Goal: Transaction & Acquisition: Purchase product/service

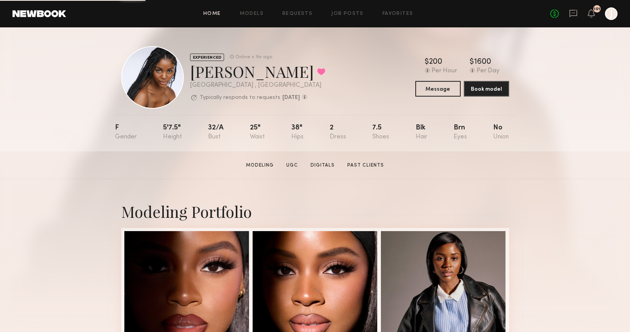
click at [208, 11] on link "Home" at bounding box center [212, 13] width 18 height 5
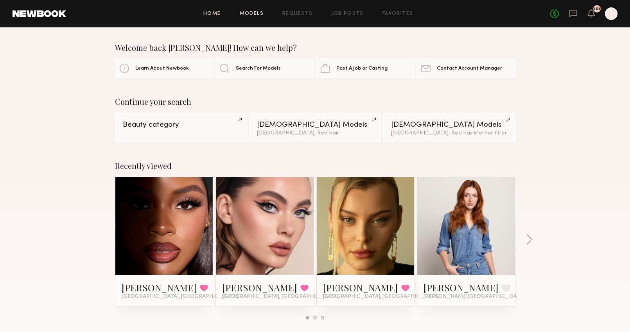
click at [259, 16] on link "Models" at bounding box center [252, 13] width 24 height 5
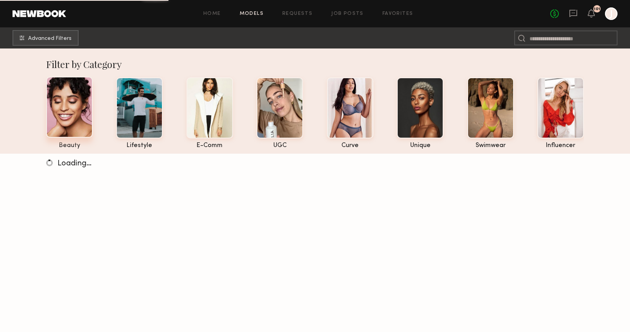
click at [74, 106] on div at bounding box center [69, 107] width 47 height 61
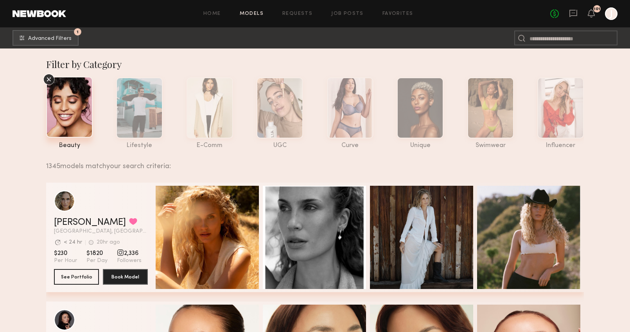
click at [43, 29] on nb-browse-subheader "1 Advanced Filters 1" at bounding box center [315, 37] width 630 height 21
click at [43, 40] on span "Advanced Filters" at bounding box center [49, 38] width 43 height 5
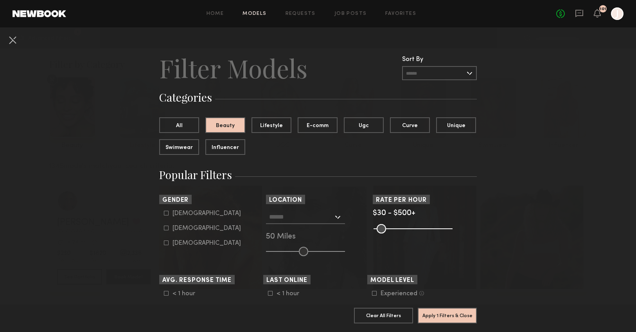
click at [333, 219] on div at bounding box center [305, 217] width 79 height 14
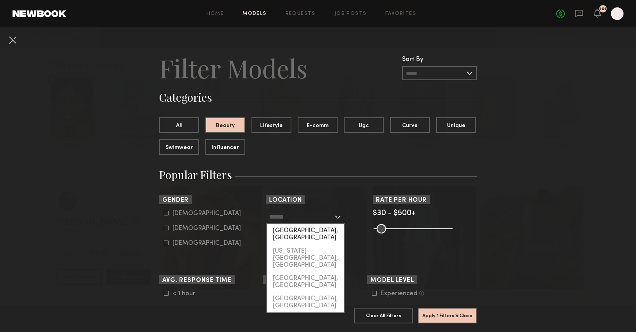
click at [289, 232] on div "[GEOGRAPHIC_DATA], [GEOGRAPHIC_DATA]" at bounding box center [305, 234] width 77 height 20
type input "**********"
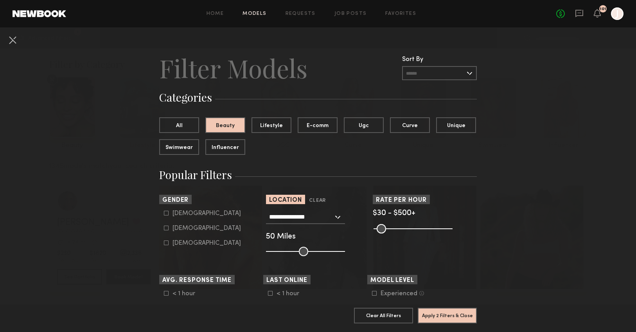
click at [164, 227] on icon at bounding box center [166, 228] width 5 height 5
type input "**"
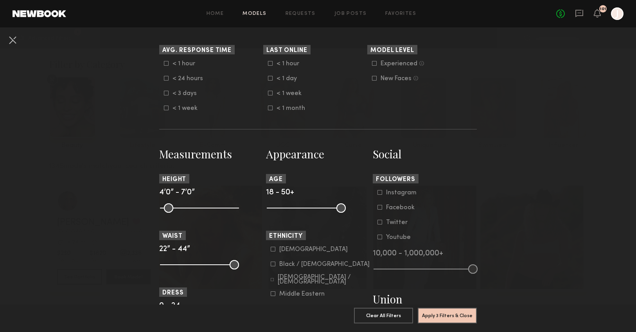
scroll to position [229, 0]
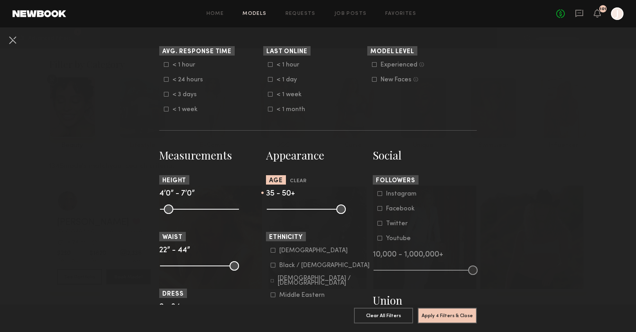
drag, startPoint x: 269, startPoint y: 209, endPoint x: 304, endPoint y: 209, distance: 35.2
type input "**"
click at [304, 209] on input "range" at bounding box center [306, 209] width 79 height 9
click at [449, 314] on button "Apply 4 Filters & Close" at bounding box center [447, 316] width 59 height 16
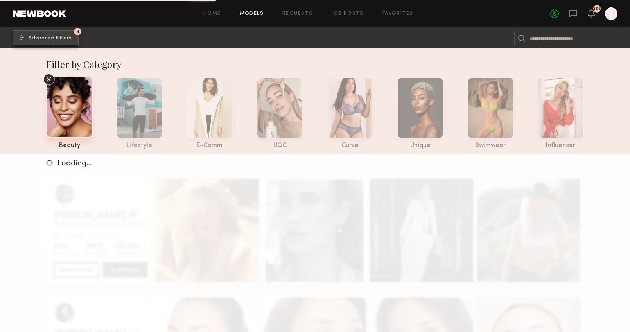
click at [65, 40] on span "Advanced Filters" at bounding box center [49, 38] width 43 height 5
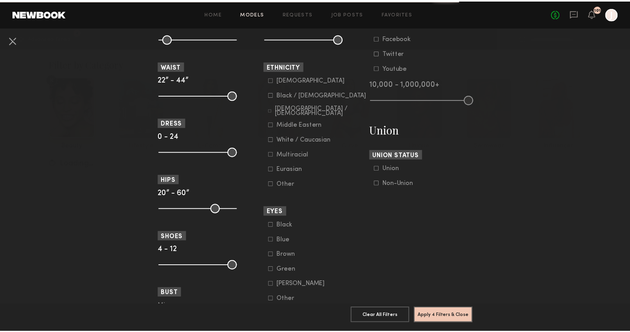
scroll to position [398, 0]
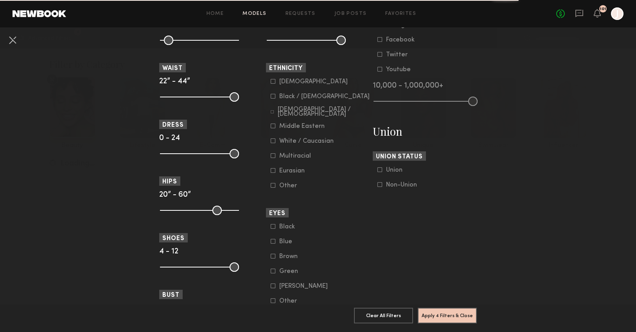
click at [271, 97] on icon at bounding box center [273, 96] width 5 height 5
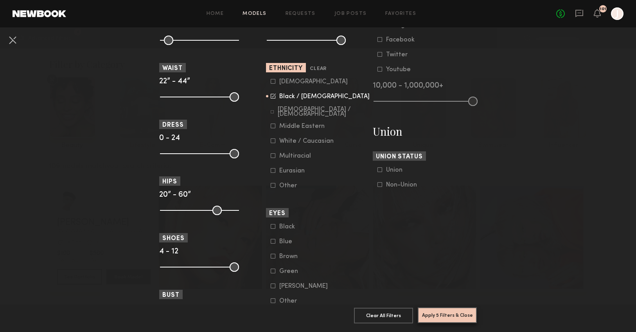
click at [446, 313] on button "Apply 5 Filters & Close" at bounding box center [447, 316] width 59 height 16
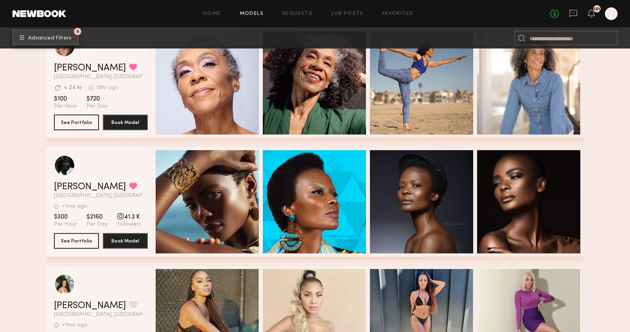
scroll to position [1227, 0]
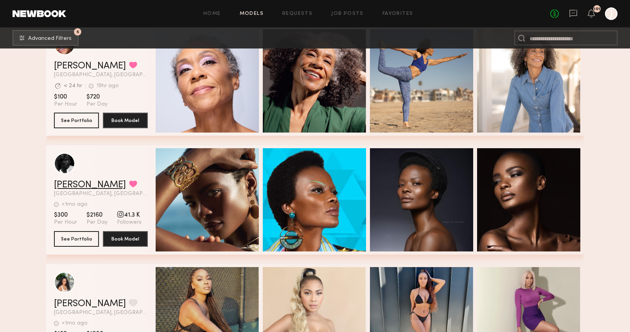
click at [76, 184] on link "[PERSON_NAME]" at bounding box center [90, 184] width 72 height 9
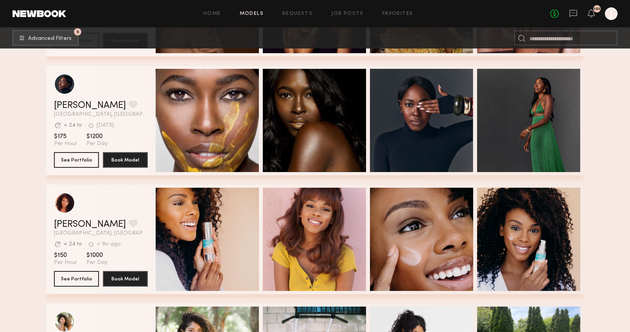
scroll to position [711, 0]
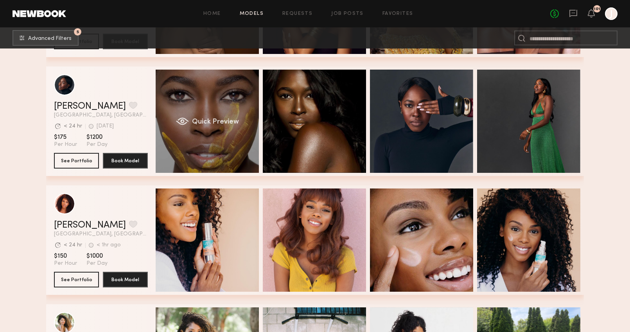
click at [211, 81] on div "Quick Preview" at bounding box center [207, 121] width 103 height 103
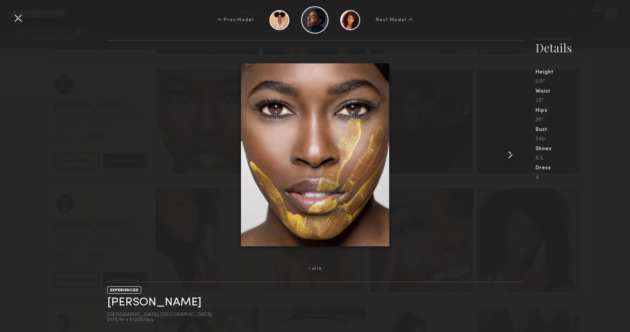
click at [510, 155] on common-icon at bounding box center [510, 155] width 13 height 13
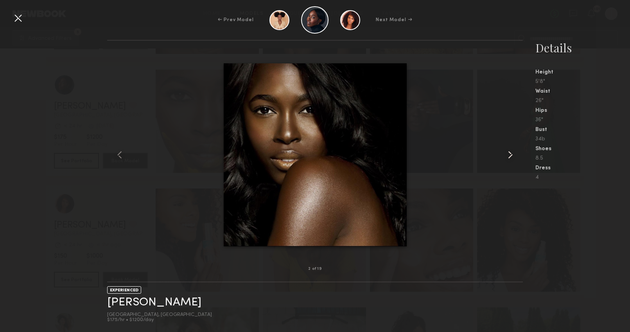
click at [510, 155] on common-icon at bounding box center [510, 155] width 13 height 13
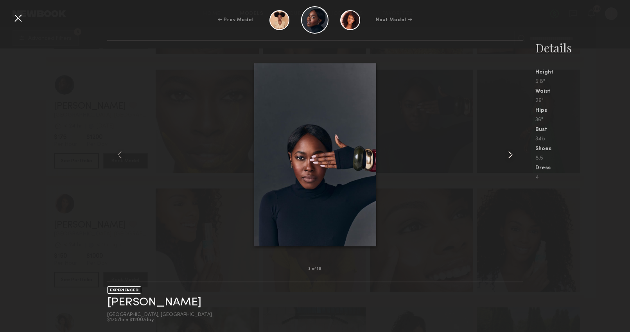
click at [510, 155] on common-icon at bounding box center [510, 155] width 13 height 13
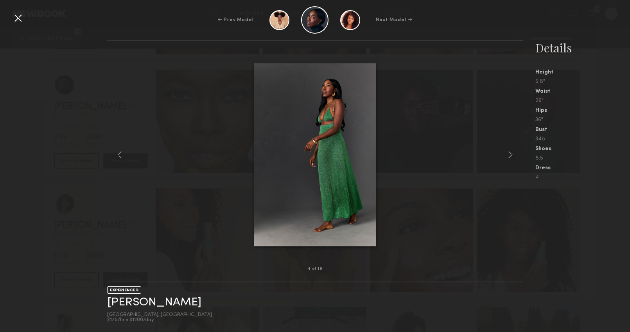
click at [16, 18] on div at bounding box center [18, 18] width 13 height 13
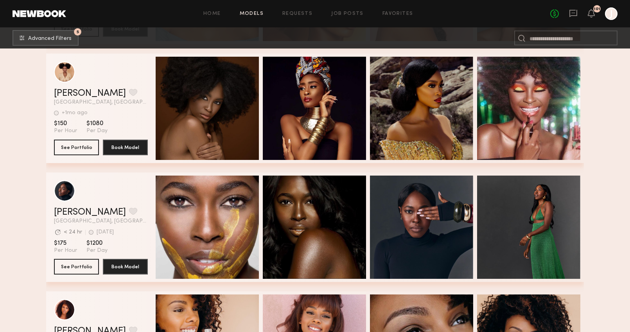
scroll to position [604, 0]
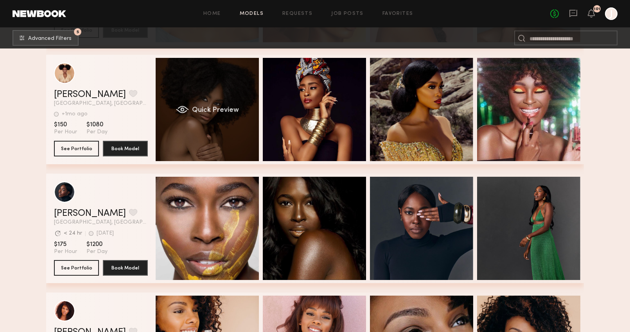
click at [213, 85] on div "Quick Preview" at bounding box center [207, 109] width 103 height 103
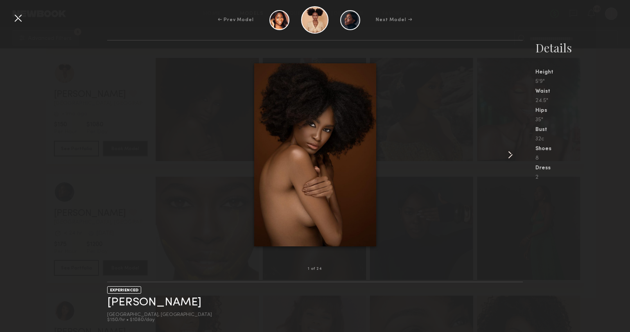
click at [512, 158] on common-icon at bounding box center [510, 155] width 13 height 13
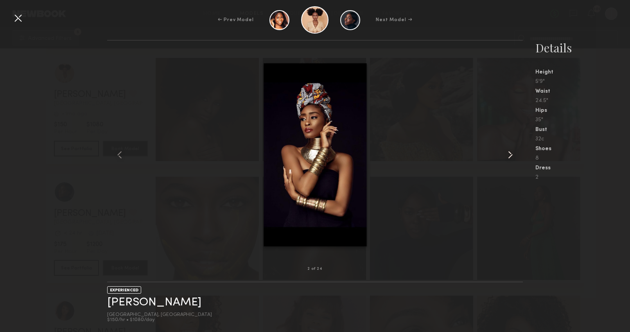
click at [512, 158] on common-icon at bounding box center [510, 155] width 13 height 13
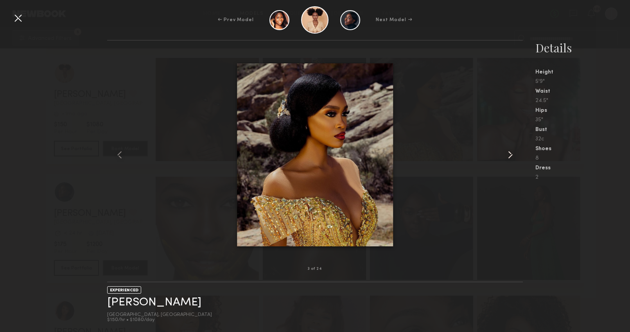
click at [512, 158] on common-icon at bounding box center [510, 155] width 13 height 13
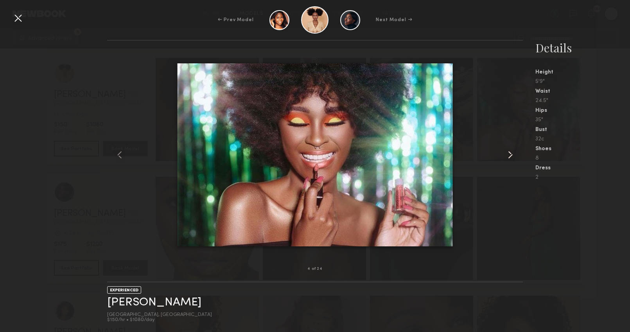
click at [512, 158] on common-icon at bounding box center [510, 155] width 13 height 13
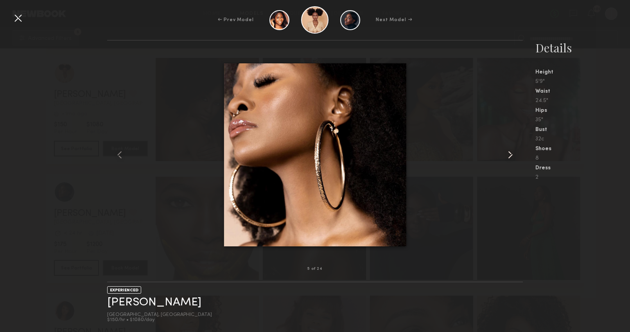
click at [512, 158] on common-icon at bounding box center [510, 155] width 13 height 13
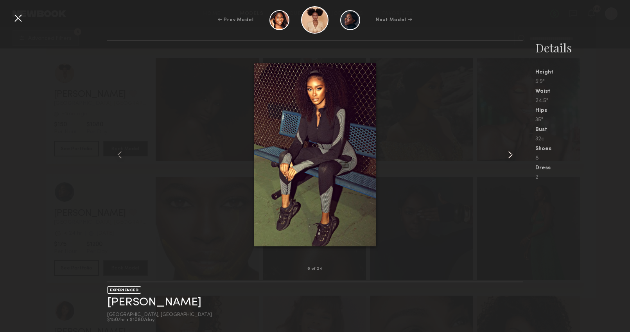
click at [512, 158] on common-icon at bounding box center [510, 155] width 13 height 13
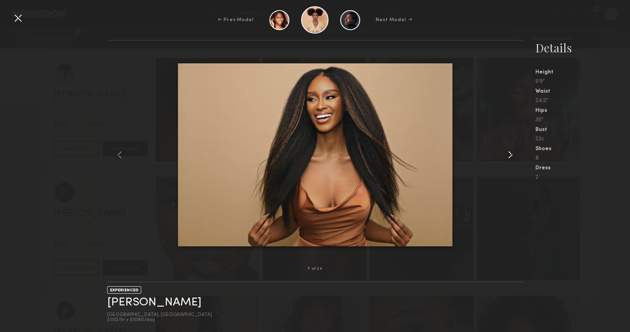
click at [512, 158] on common-icon at bounding box center [510, 155] width 13 height 13
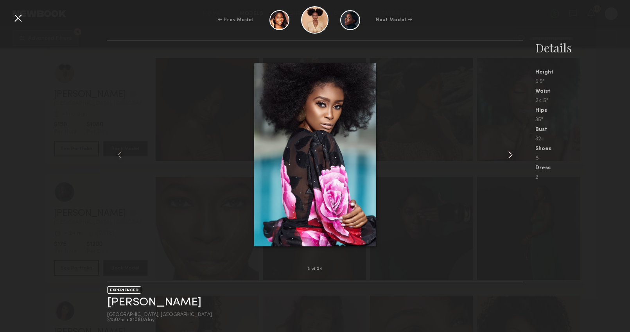
click at [512, 158] on common-icon at bounding box center [510, 155] width 13 height 13
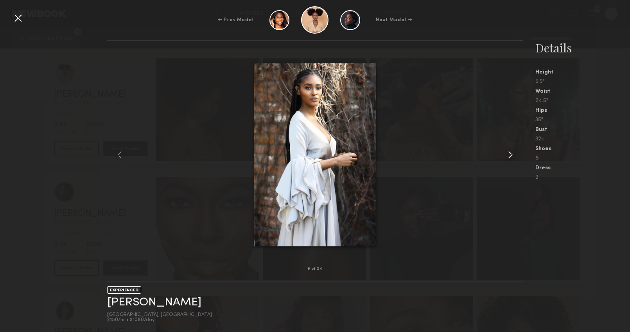
click at [512, 158] on common-icon at bounding box center [510, 155] width 13 height 13
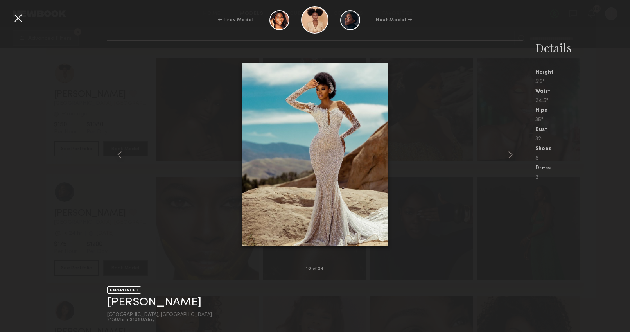
click at [21, 21] on div at bounding box center [18, 18] width 13 height 13
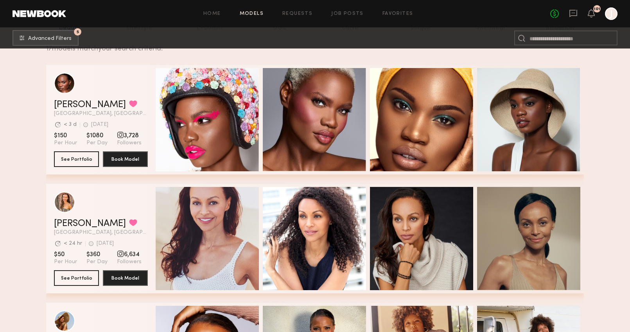
scroll to position [120, 0]
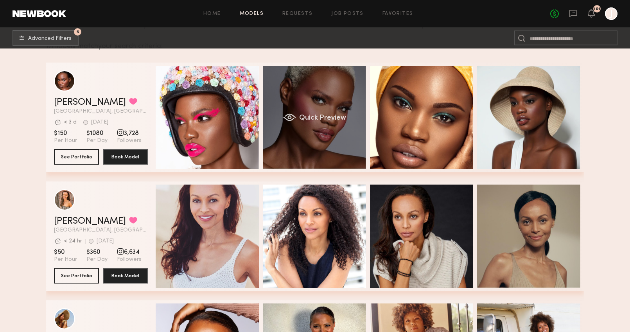
click at [320, 112] on div "Quick Preview" at bounding box center [314, 117] width 103 height 103
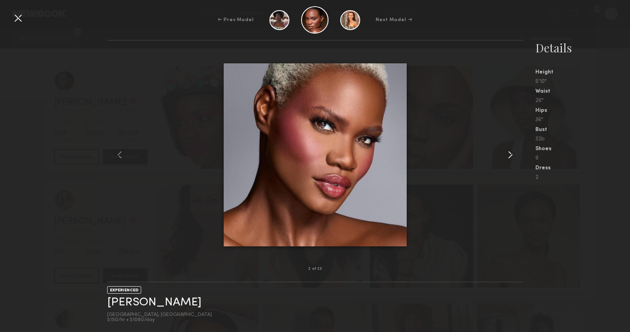
click at [511, 159] on common-icon at bounding box center [510, 155] width 13 height 13
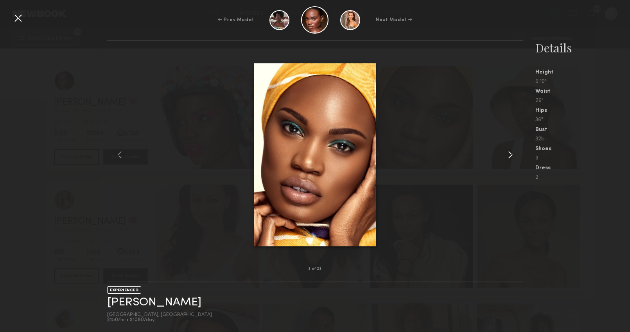
click at [511, 159] on common-icon at bounding box center [510, 155] width 13 height 13
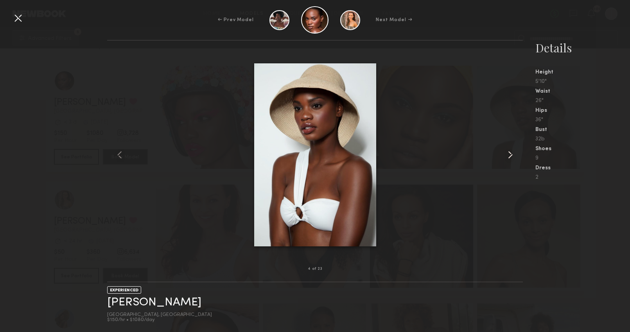
click at [511, 159] on common-icon at bounding box center [510, 155] width 13 height 13
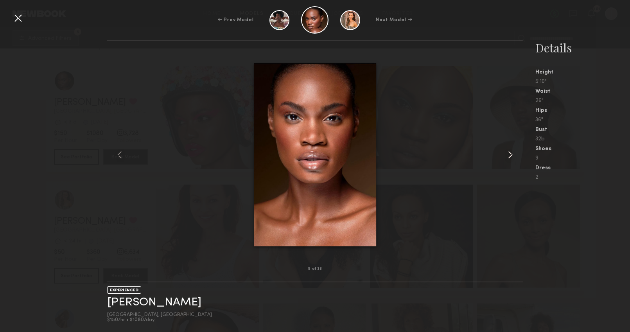
click at [510, 159] on common-icon at bounding box center [510, 155] width 13 height 13
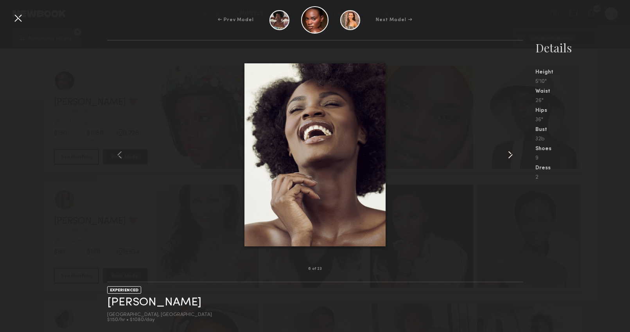
click at [510, 159] on common-icon at bounding box center [510, 155] width 13 height 13
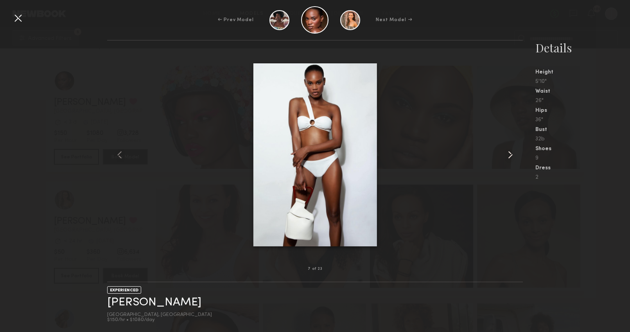
click at [511, 157] on common-icon at bounding box center [510, 155] width 13 height 13
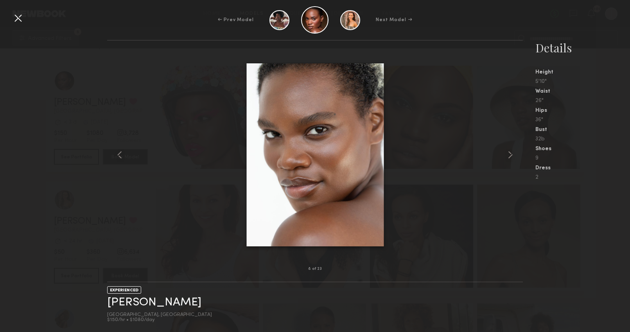
click at [16, 16] on div at bounding box center [18, 18] width 13 height 13
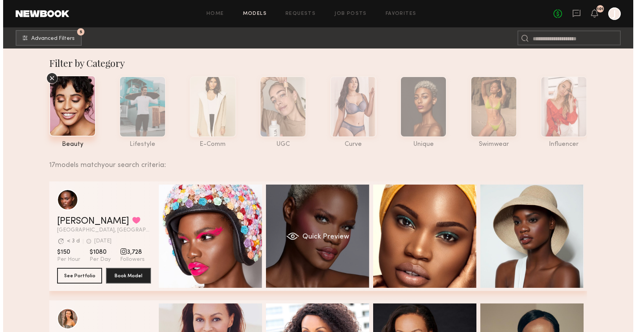
scroll to position [1, 0]
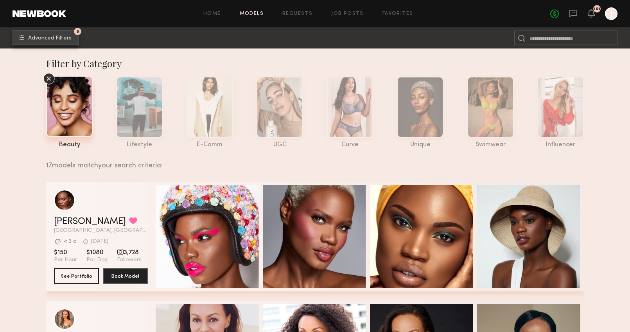
click at [42, 38] on span "Advanced Filters" at bounding box center [49, 38] width 43 height 5
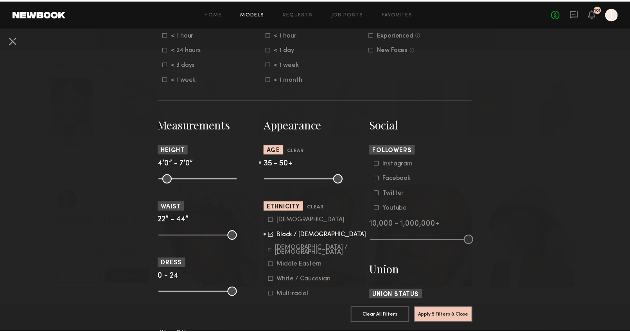
scroll to position [264, 0]
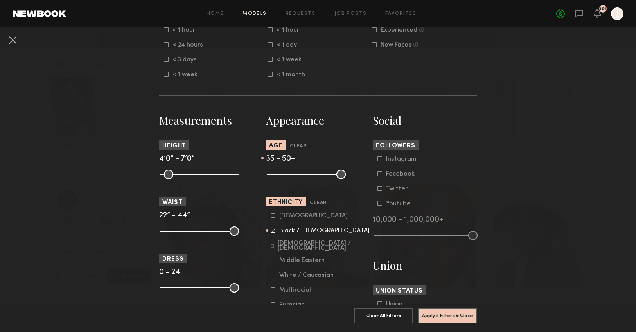
click at [271, 292] on icon at bounding box center [273, 290] width 5 height 5
click at [434, 313] on button "Apply 5 Filters & Close" at bounding box center [447, 316] width 59 height 16
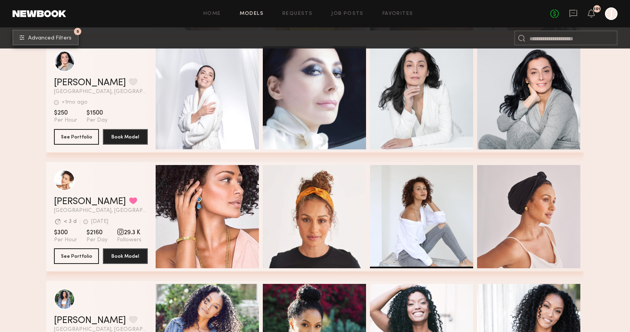
scroll to position [2043, 0]
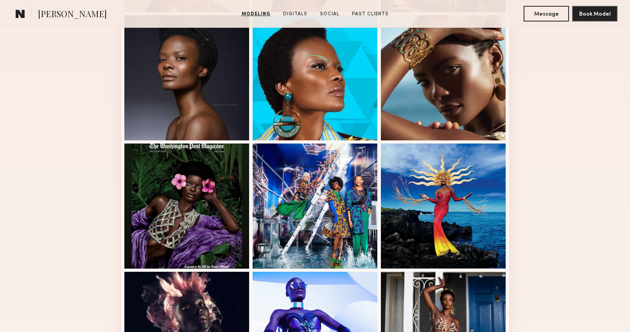
scroll to position [342, 0]
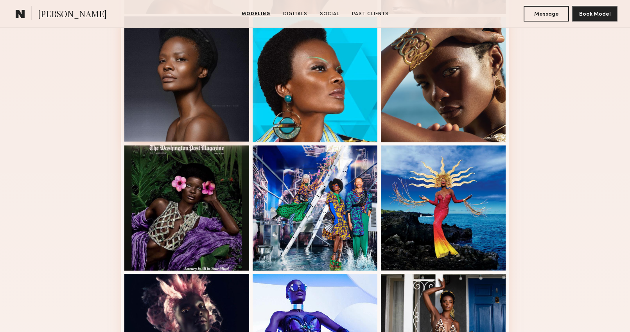
click at [184, 81] on div at bounding box center [186, 78] width 125 height 125
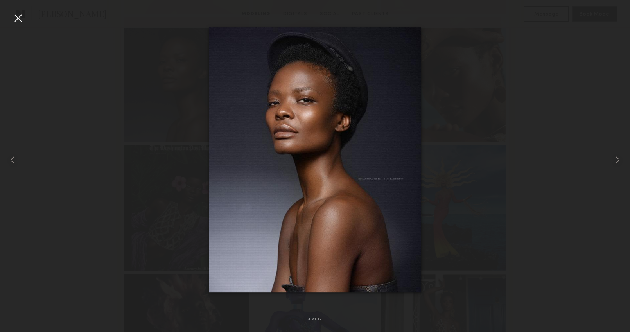
click at [18, 20] on div at bounding box center [18, 18] width 13 height 13
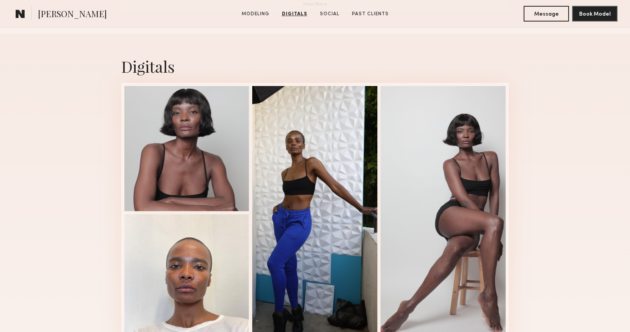
scroll to position [754, 0]
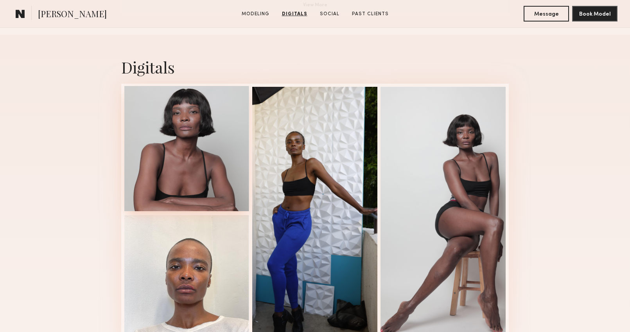
click at [222, 139] on div at bounding box center [186, 148] width 125 height 125
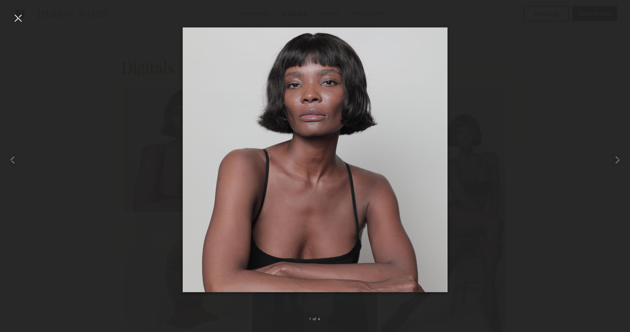
click at [22, 12] on div at bounding box center [18, 18] width 13 height 13
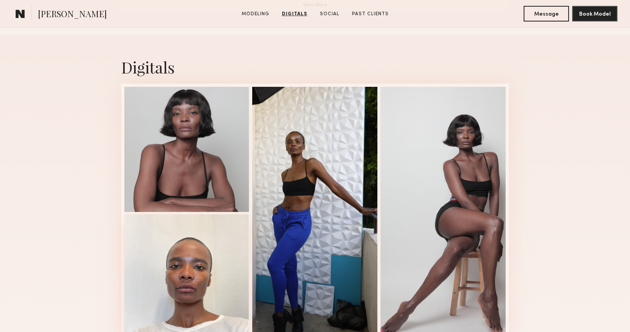
click at [202, 248] on div at bounding box center [186, 276] width 125 height 125
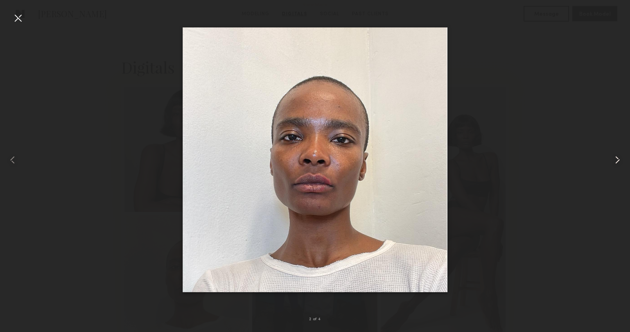
click at [624, 162] on common-icon at bounding box center [618, 160] width 13 height 13
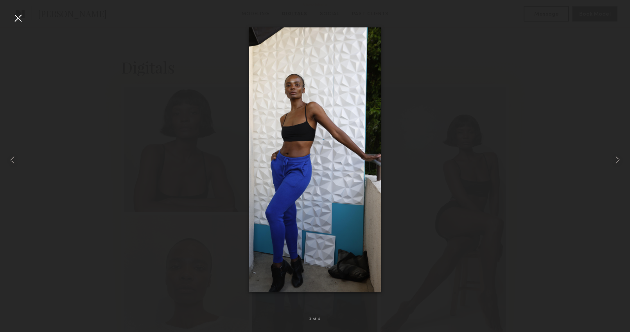
click at [18, 13] on div at bounding box center [18, 18] width 13 height 13
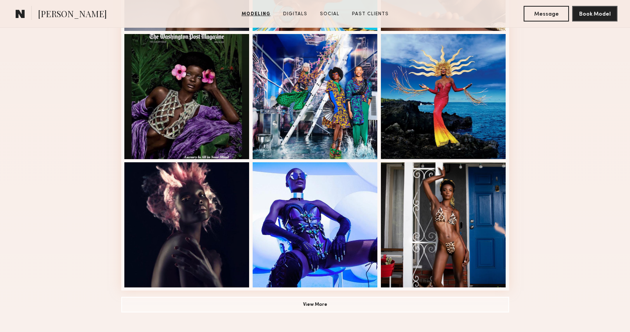
scroll to position [474, 0]
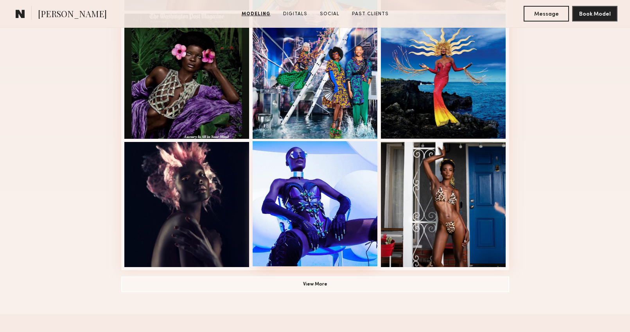
click at [297, 185] on div at bounding box center [315, 203] width 125 height 125
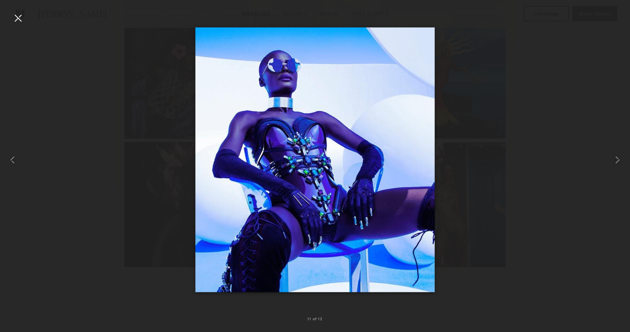
click at [16, 17] on div at bounding box center [18, 18] width 13 height 13
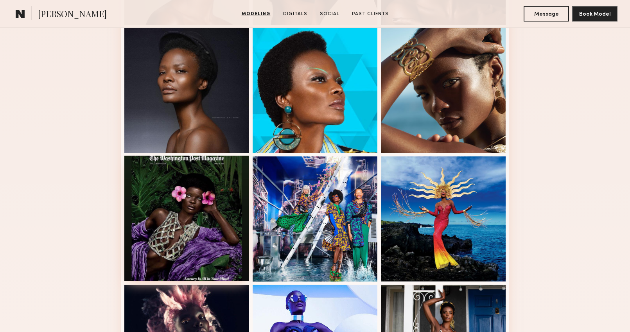
scroll to position [326, 0]
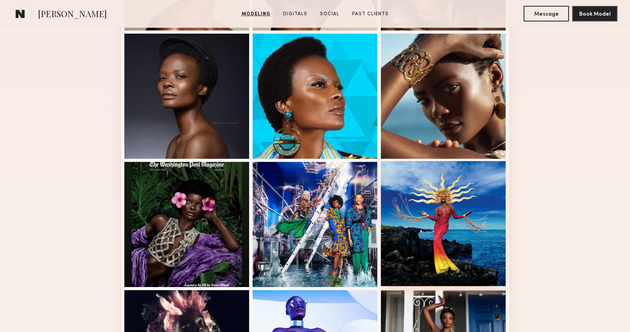
click at [473, 211] on div at bounding box center [443, 223] width 125 height 125
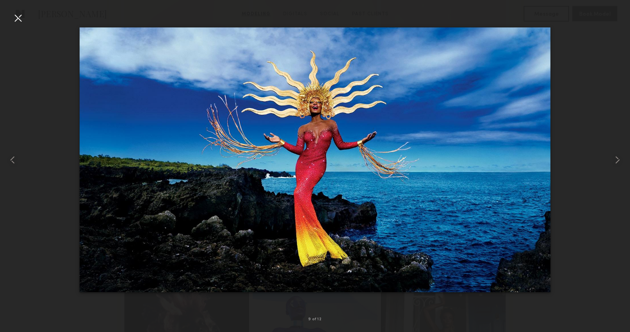
click at [16, 18] on div at bounding box center [18, 18] width 13 height 13
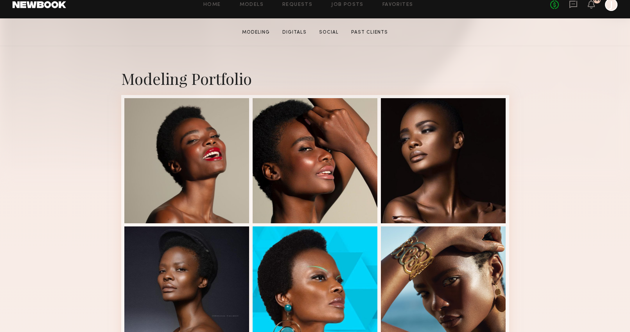
scroll to position [135, 0]
